Goal: Task Accomplishment & Management: Use online tool/utility

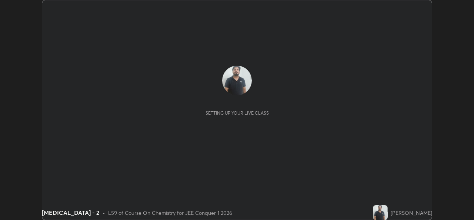
scroll to position [220, 474]
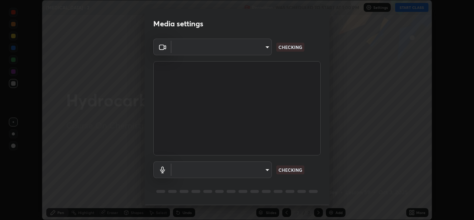
type input "de0b73f0980f6fa9b450921a8a2ec262589a733567298ed7cfed7de340c0f98a"
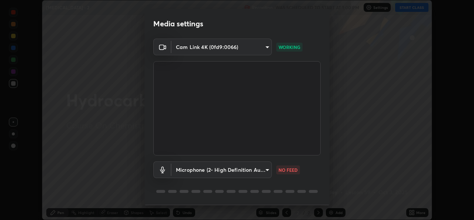
click at [254, 176] on body "Erase all [MEDICAL_DATA] - 2 Recording WAS SCHEDULED TO START AT 1:00 PM Settin…" at bounding box center [237, 110] width 474 height 220
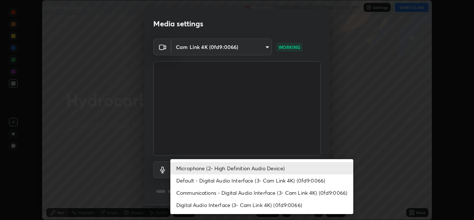
click at [231, 183] on li "Default - Digital Audio Interface (3- Cam Link 4K) (0fd9:0066)" at bounding box center [261, 180] width 183 height 12
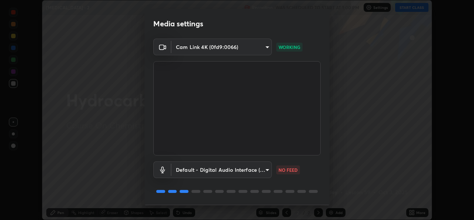
click at [235, 173] on body "Erase all [MEDICAL_DATA] - 2 Recording WAS SCHEDULED TO START AT 1:00 PM Settin…" at bounding box center [237, 110] width 474 height 220
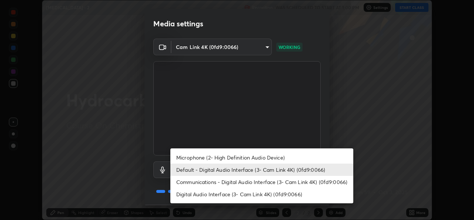
click at [241, 160] on li "Microphone (2- High Definition Audio Device)" at bounding box center [261, 157] width 183 height 12
type input "ee5451cd7f557f866d24f5efd5cc95f4e676077231587f00bc09c28defbb90f9"
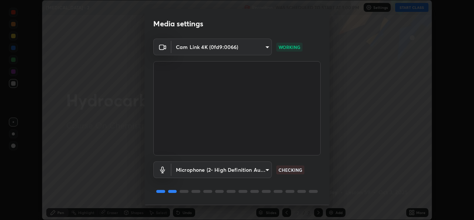
scroll to position [23, 0]
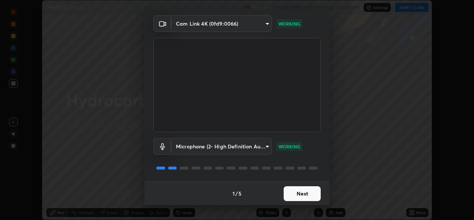
click at [312, 196] on button "Next" at bounding box center [302, 193] width 37 height 15
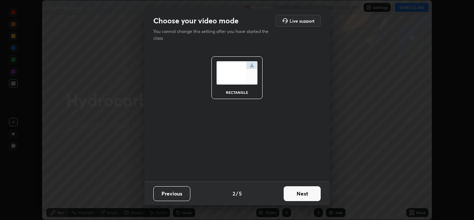
click at [312, 196] on button "Next" at bounding box center [302, 193] width 37 height 15
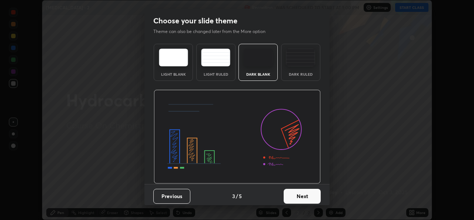
click at [314, 196] on button "Next" at bounding box center [302, 196] width 37 height 15
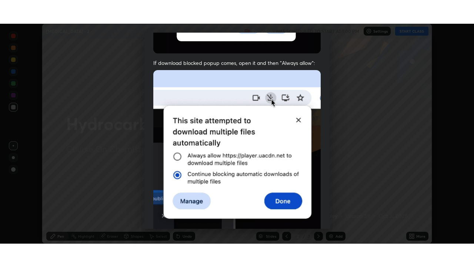
scroll to position [175, 0]
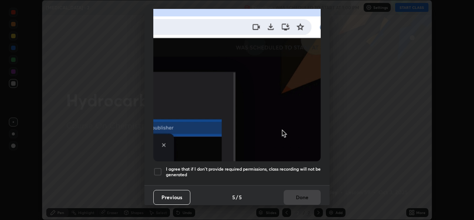
click at [159, 167] on div at bounding box center [157, 171] width 9 height 9
click at [298, 196] on button "Done" at bounding box center [302, 197] width 37 height 15
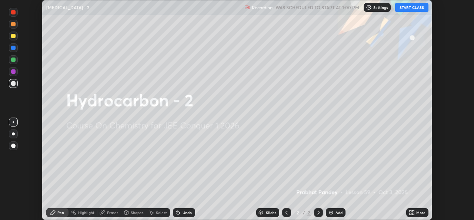
click at [419, 9] on button "START CLASS" at bounding box center [411, 7] width 33 height 9
click at [411, 213] on icon at bounding box center [411, 214] width 2 height 2
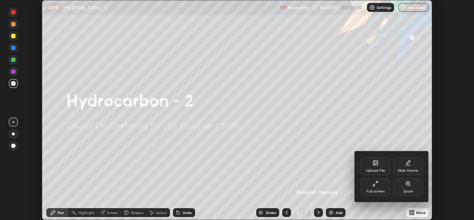
click at [385, 186] on div "Full screen" at bounding box center [376, 187] width 30 height 18
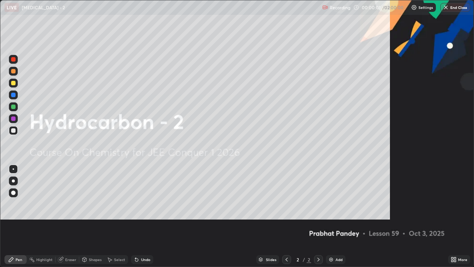
scroll to position [267, 474]
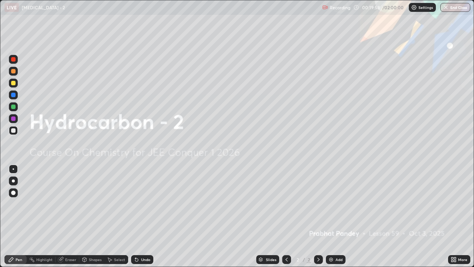
click at [331, 219] on img at bounding box center [331, 259] width 6 height 6
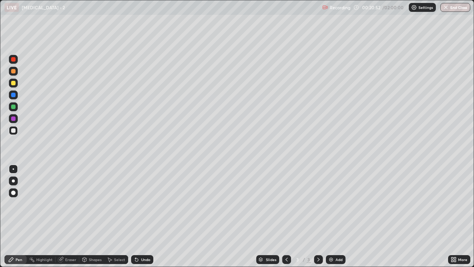
click at [141, 219] on div "Undo" at bounding box center [145, 260] width 9 height 4
click at [72, 219] on div "Eraser" at bounding box center [70, 260] width 11 height 4
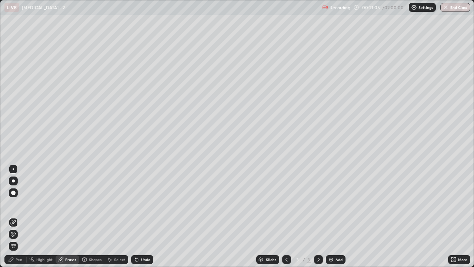
click at [15, 219] on div "Pen" at bounding box center [15, 259] width 22 height 9
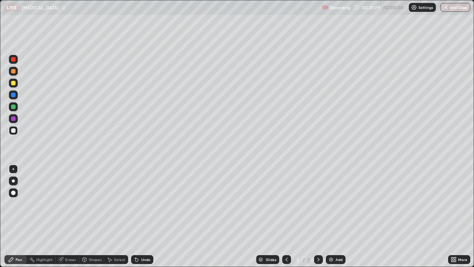
click at [145, 219] on div "Undo" at bounding box center [145, 260] width 9 height 4
click at [137, 219] on icon at bounding box center [136, 259] width 3 height 3
click at [14, 84] on div at bounding box center [13, 83] width 4 height 4
click at [14, 107] on div at bounding box center [13, 107] width 4 height 4
click at [66, 219] on div "Eraser" at bounding box center [70, 260] width 11 height 4
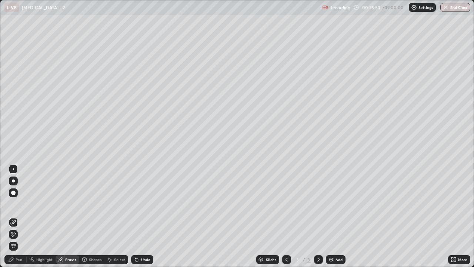
click at [14, 219] on icon at bounding box center [11, 259] width 6 height 6
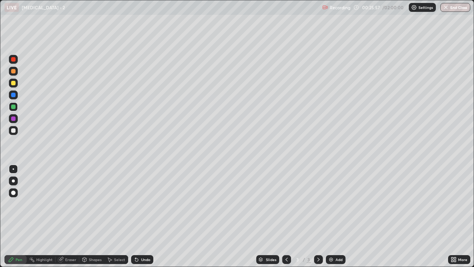
click at [69, 219] on div "Eraser" at bounding box center [70, 260] width 11 height 4
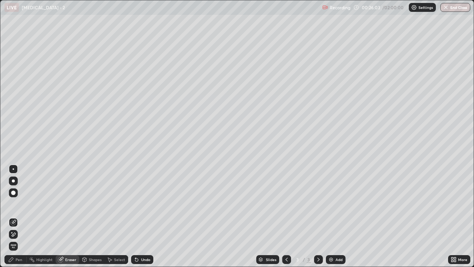
click at [13, 219] on icon at bounding box center [11, 259] width 6 height 6
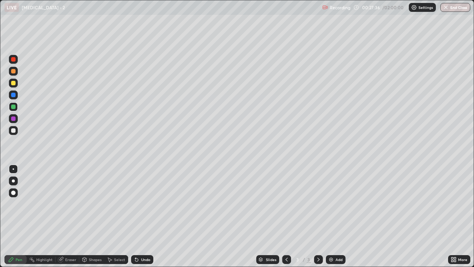
click at [14, 132] on div at bounding box center [13, 130] width 4 height 4
click at [135, 219] on icon at bounding box center [135, 258] width 1 height 1
click at [14, 128] on div at bounding box center [13, 130] width 4 height 4
click at [117, 219] on div "Select" at bounding box center [119, 260] width 11 height 4
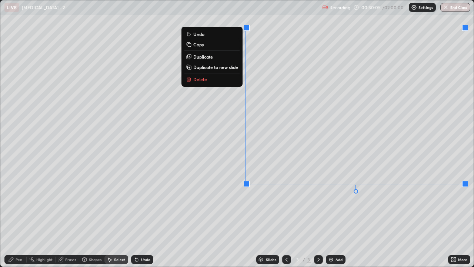
click at [445, 218] on div "0 ° Undo Copy Duplicate Duplicate to new slide Delete" at bounding box center [237, 133] width 474 height 266
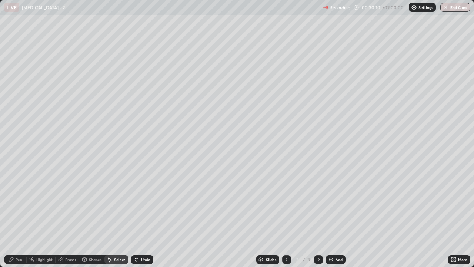
click at [18, 219] on div "Pen" at bounding box center [19, 260] width 7 height 4
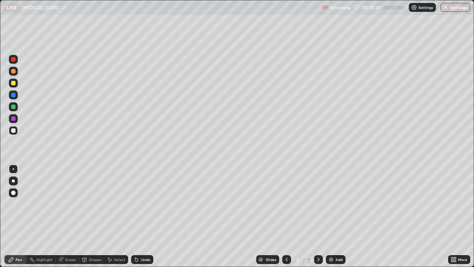
click at [68, 219] on div "Eraser" at bounding box center [70, 260] width 11 height 4
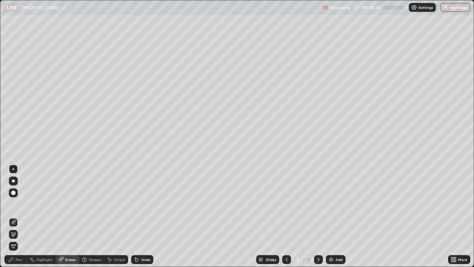
click at [15, 219] on div "Pen" at bounding box center [15, 259] width 22 height 9
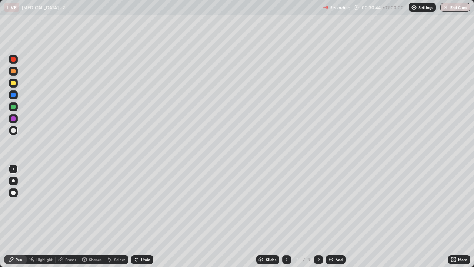
click at [13, 79] on div at bounding box center [13, 83] width 9 height 9
click at [332, 219] on img at bounding box center [331, 259] width 6 height 6
click at [17, 130] on div at bounding box center [13, 130] width 9 height 9
click at [148, 219] on div "Undo" at bounding box center [142, 259] width 22 height 9
click at [144, 219] on div "Undo" at bounding box center [145, 260] width 9 height 4
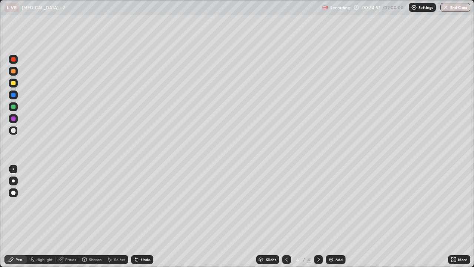
click at [146, 219] on div "Undo" at bounding box center [145, 260] width 9 height 4
click at [139, 219] on div "Undo" at bounding box center [142, 259] width 22 height 9
click at [120, 219] on div "Select" at bounding box center [119, 260] width 11 height 4
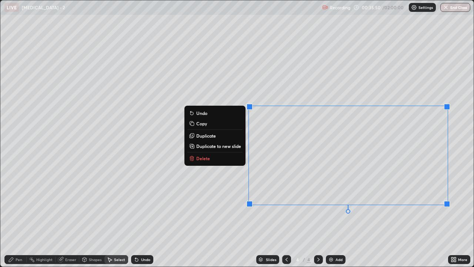
click at [432, 219] on div "0 ° Undo Copy Duplicate Duplicate to new slide Delete" at bounding box center [237, 133] width 474 height 266
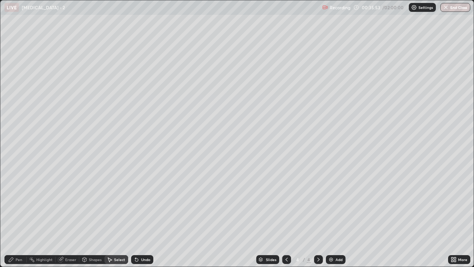
click at [22, 219] on div "Pen" at bounding box center [15, 259] width 22 height 9
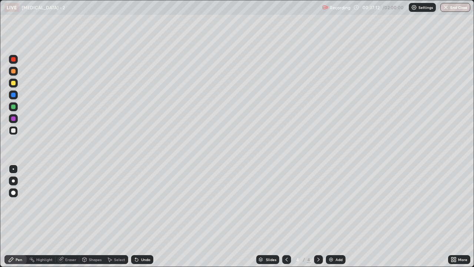
click at [332, 219] on img at bounding box center [331, 259] width 6 height 6
click at [286, 219] on icon at bounding box center [287, 259] width 6 height 6
click at [318, 219] on icon at bounding box center [319, 259] width 6 height 6
click at [137, 219] on icon at bounding box center [136, 259] width 3 height 3
click at [68, 219] on div "Eraser" at bounding box center [70, 260] width 11 height 4
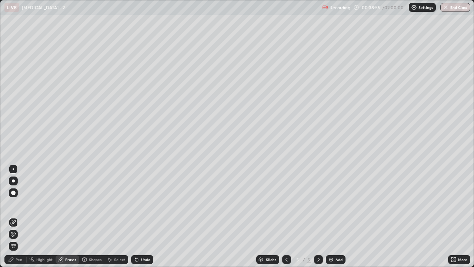
click at [19, 219] on div "Pen" at bounding box center [19, 260] width 7 height 4
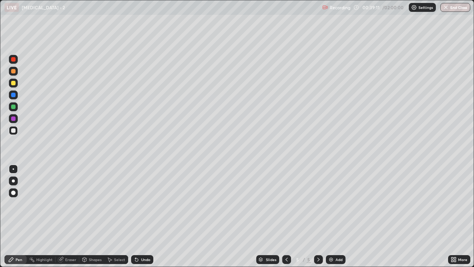
click at [17, 71] on div at bounding box center [13, 71] width 9 height 9
click at [16, 130] on div at bounding box center [13, 130] width 9 height 9
click at [289, 219] on div at bounding box center [286, 259] width 9 height 9
click at [320, 219] on icon at bounding box center [319, 259] width 6 height 6
click at [117, 219] on div "Select" at bounding box center [119, 260] width 11 height 4
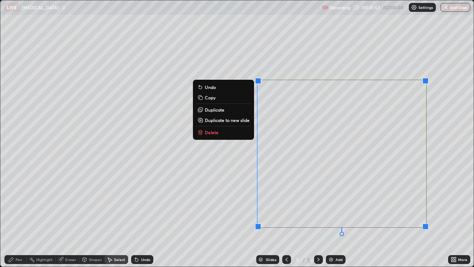
click at [460, 207] on div "0 ° Undo Copy Duplicate Duplicate to new slide Delete" at bounding box center [237, 133] width 474 height 266
click at [213, 98] on p "Copy" at bounding box center [210, 98] width 11 height 6
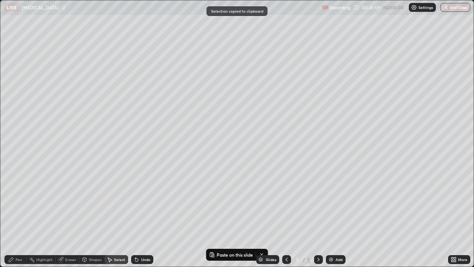
click at [330, 219] on img at bounding box center [331, 259] width 6 height 6
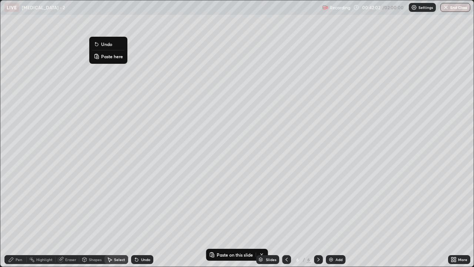
click at [115, 57] on p "Paste here" at bounding box center [112, 56] width 22 height 6
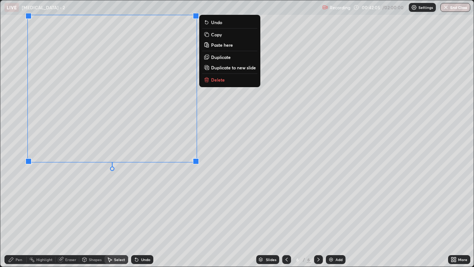
click at [13, 219] on icon at bounding box center [11, 259] width 4 height 4
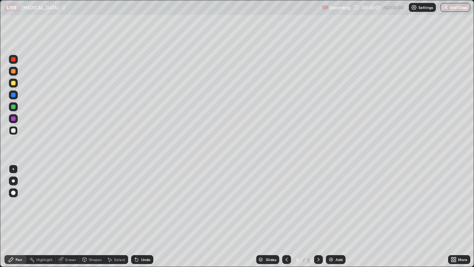
click at [68, 219] on div "Eraser" at bounding box center [70, 260] width 11 height 4
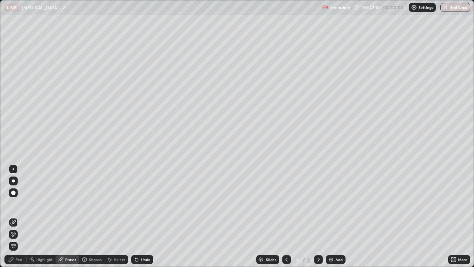
click at [19, 219] on div "Pen" at bounding box center [19, 260] width 7 height 4
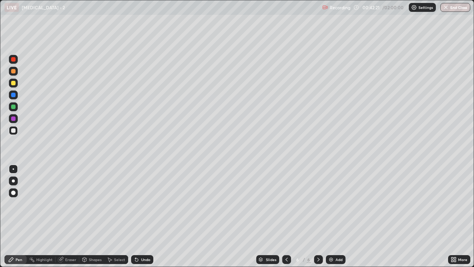
click at [286, 219] on icon at bounding box center [287, 259] width 6 height 6
click at [319, 219] on icon at bounding box center [319, 259] width 6 height 6
click at [140, 219] on div "Undo" at bounding box center [142, 259] width 22 height 9
click at [10, 107] on div at bounding box center [13, 106] width 9 height 9
click at [15, 72] on div at bounding box center [13, 71] width 4 height 4
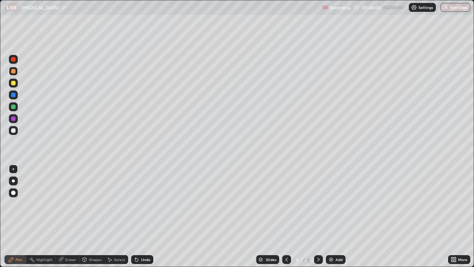
click at [13, 134] on div at bounding box center [13, 130] width 9 height 9
click at [14, 84] on div at bounding box center [13, 83] width 4 height 4
click at [286, 219] on icon at bounding box center [287, 259] width 6 height 6
click at [287, 219] on icon at bounding box center [287, 259] width 6 height 6
click at [320, 219] on icon at bounding box center [319, 259] width 6 height 6
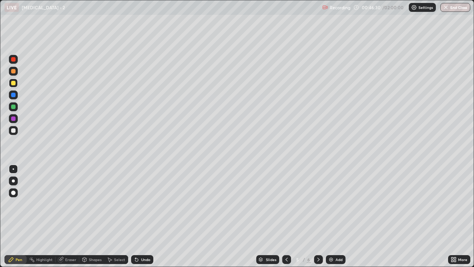
click at [142, 219] on div "Undo" at bounding box center [142, 259] width 22 height 9
click at [320, 219] on icon at bounding box center [319, 259] width 6 height 6
click at [332, 219] on img at bounding box center [331, 259] width 6 height 6
click at [17, 131] on div at bounding box center [13, 130] width 9 height 9
click at [143, 219] on div "Undo" at bounding box center [145, 260] width 9 height 4
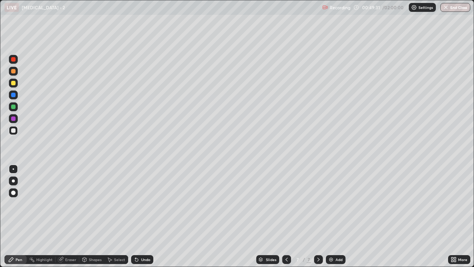
click at [286, 219] on icon at bounding box center [287, 259] width 6 height 6
click at [285, 219] on icon at bounding box center [287, 259] width 6 height 6
click at [318, 219] on icon at bounding box center [319, 259] width 6 height 6
